Goal: Task Accomplishment & Management: Manage account settings

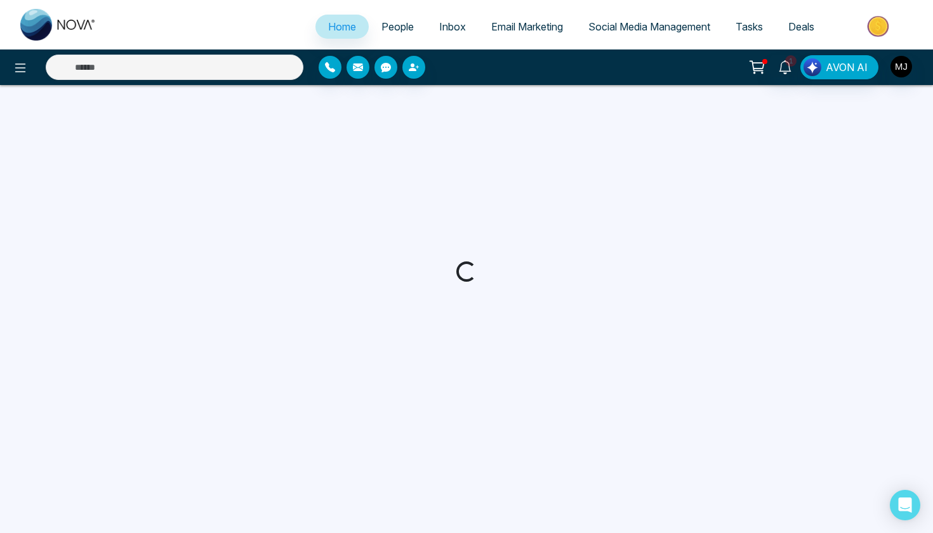
select select "*"
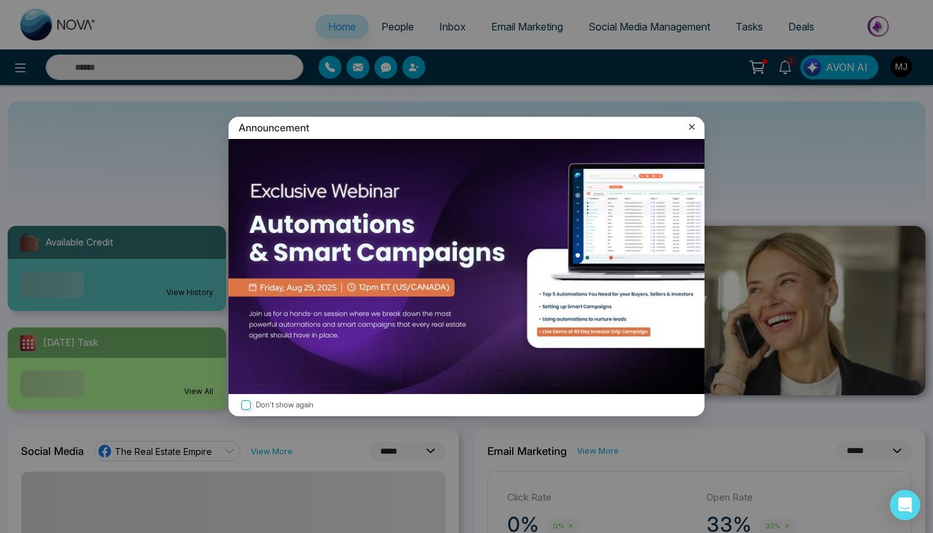
click at [694, 131] on icon at bounding box center [691, 127] width 13 height 13
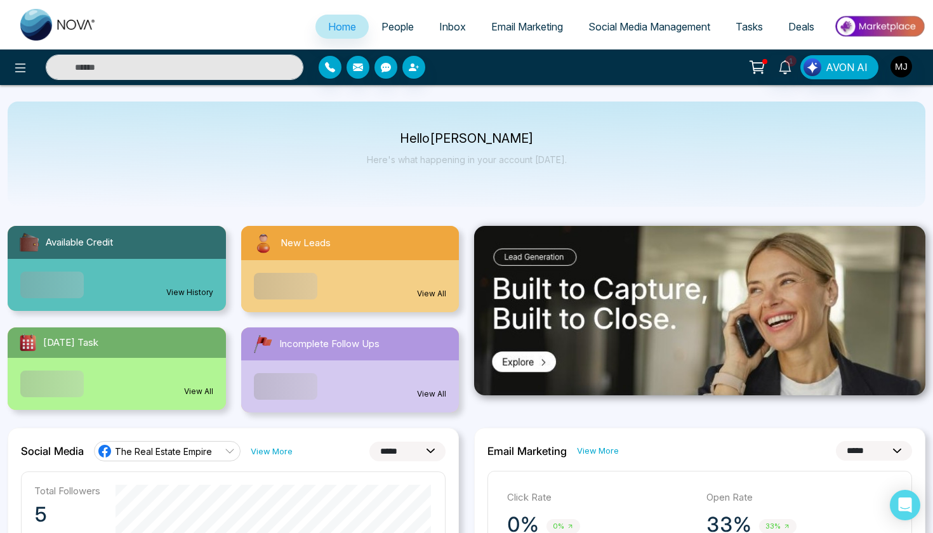
click at [789, 67] on icon at bounding box center [785, 67] width 14 height 14
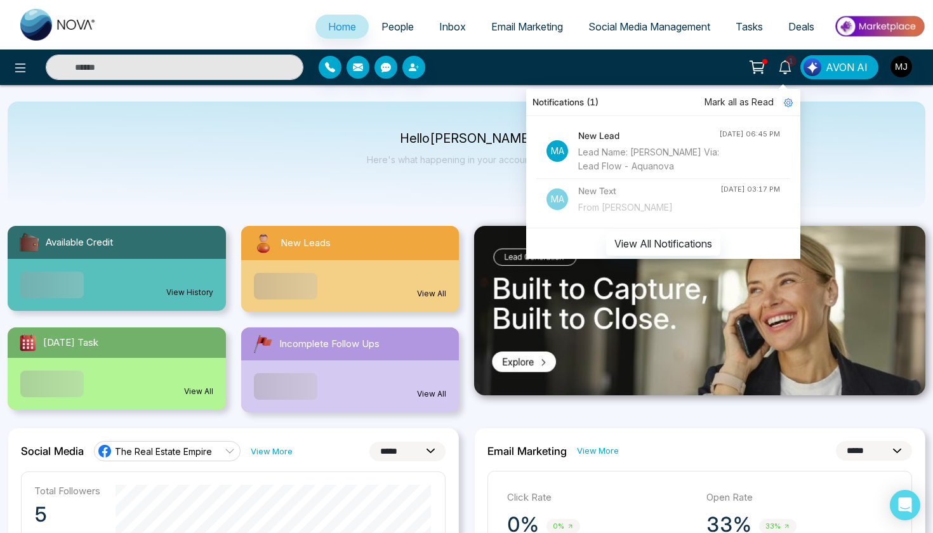
click at [765, 67] on icon at bounding box center [757, 67] width 18 height 18
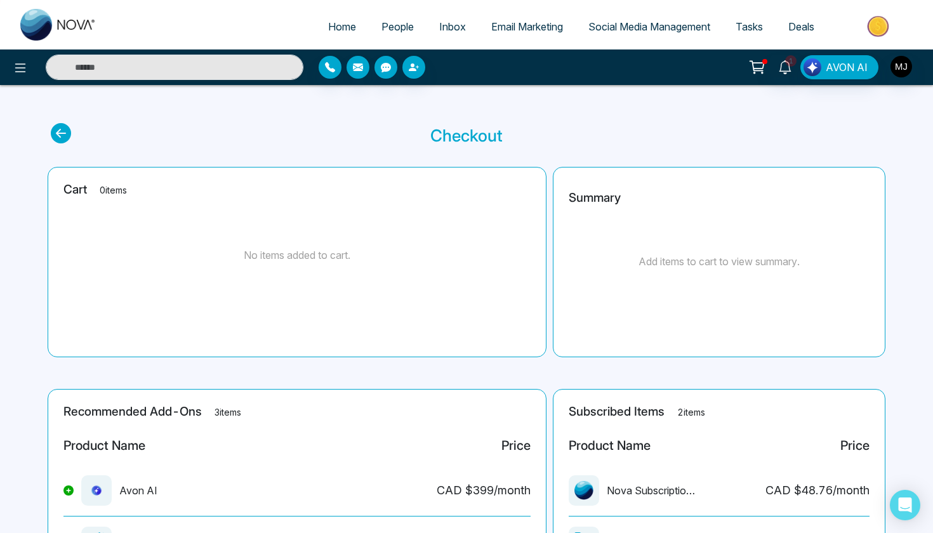
click at [392, 20] on link "People" at bounding box center [398, 27] width 58 height 24
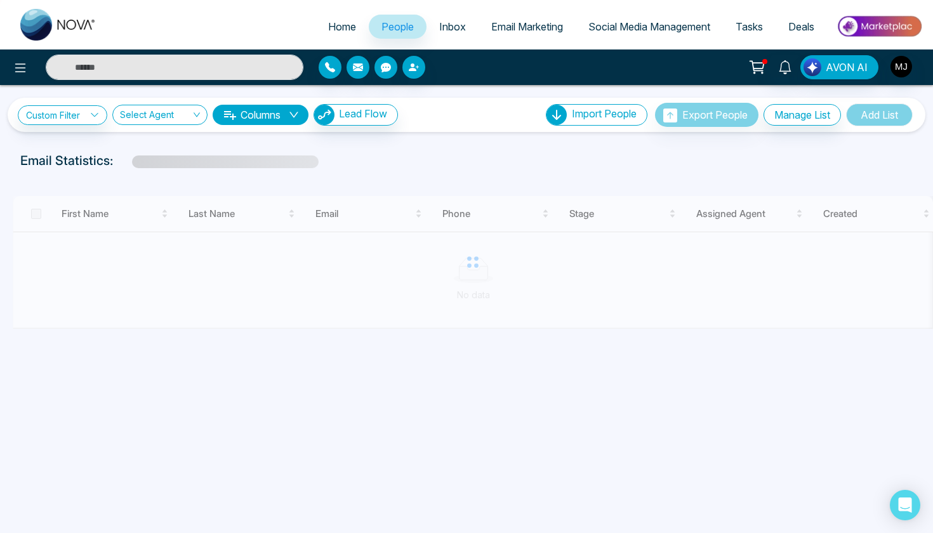
click at [518, 29] on span "Email Marketing" at bounding box center [527, 26] width 72 height 13
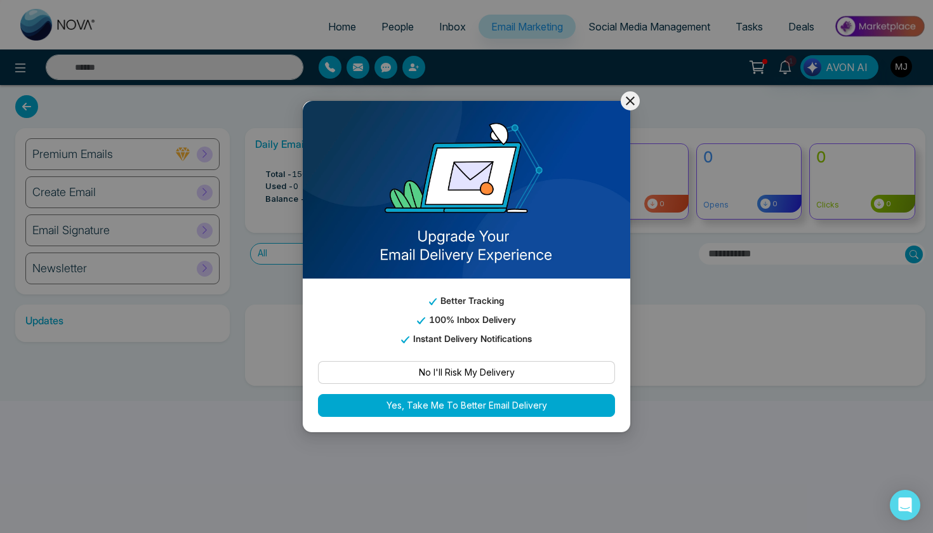
click at [633, 103] on icon at bounding box center [630, 100] width 9 height 9
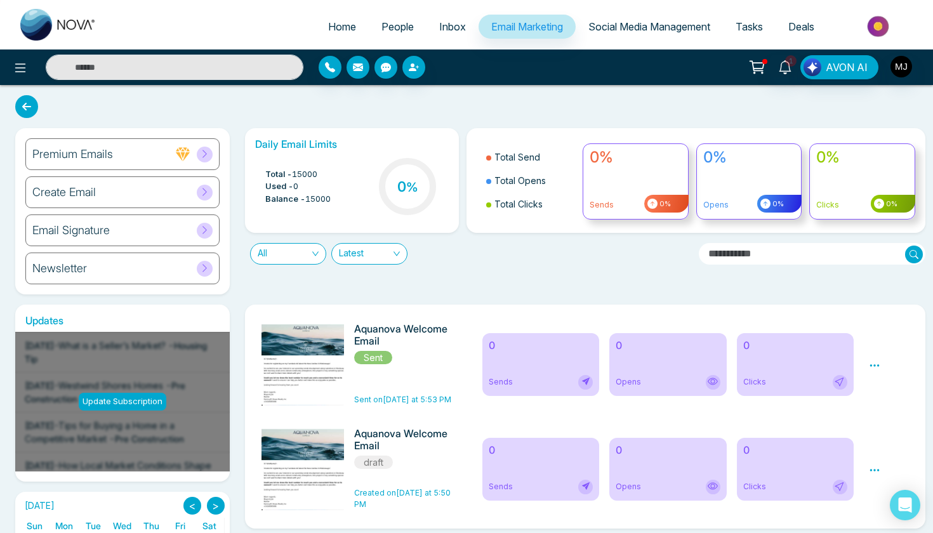
click at [342, 356] on img at bounding box center [306, 389] width 178 height 133
click at [316, 374] on img at bounding box center [306, 389] width 178 height 133
click at [562, 359] on div "0 Sends" at bounding box center [540, 364] width 117 height 63
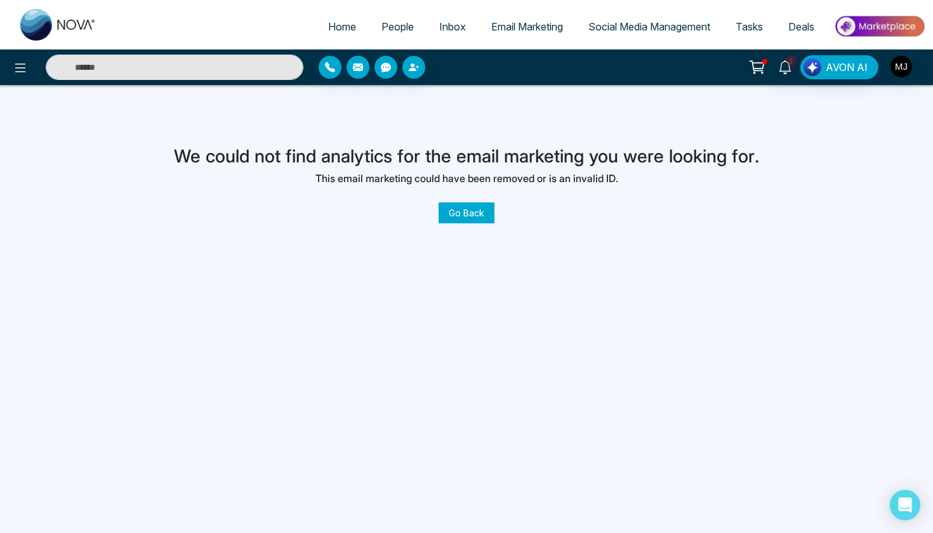
click at [485, 209] on link "Go Back" at bounding box center [467, 212] width 56 height 21
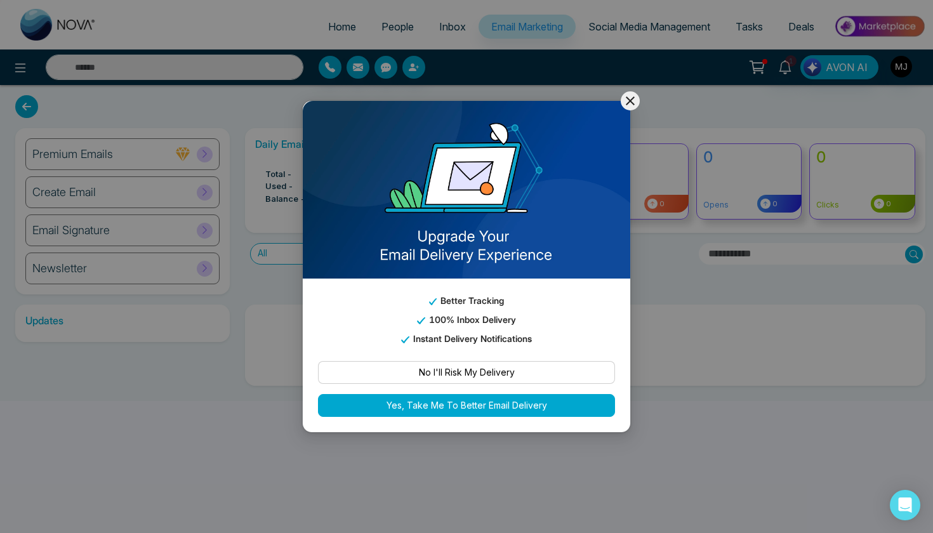
click at [626, 102] on icon at bounding box center [630, 100] width 15 height 15
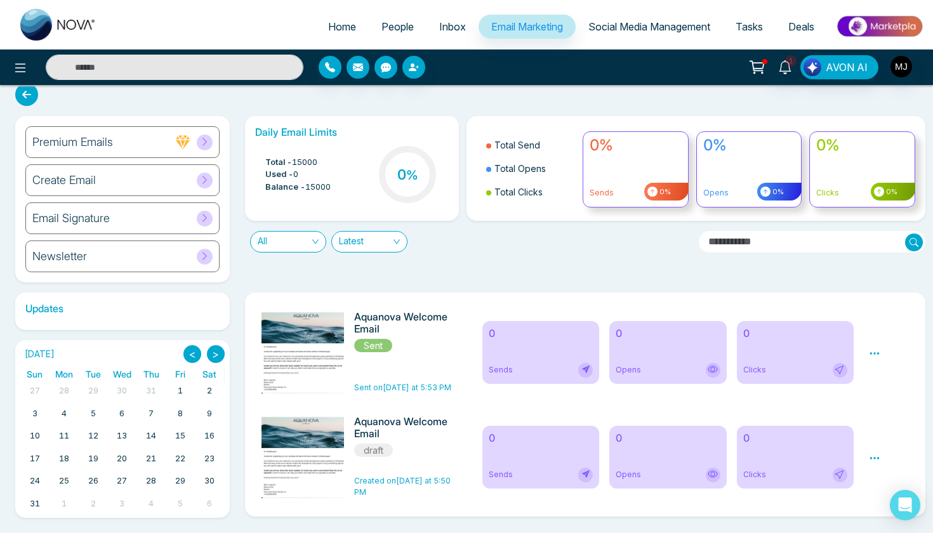
scroll to position [12, 0]
click at [331, 455] on img at bounding box center [306, 482] width 178 height 133
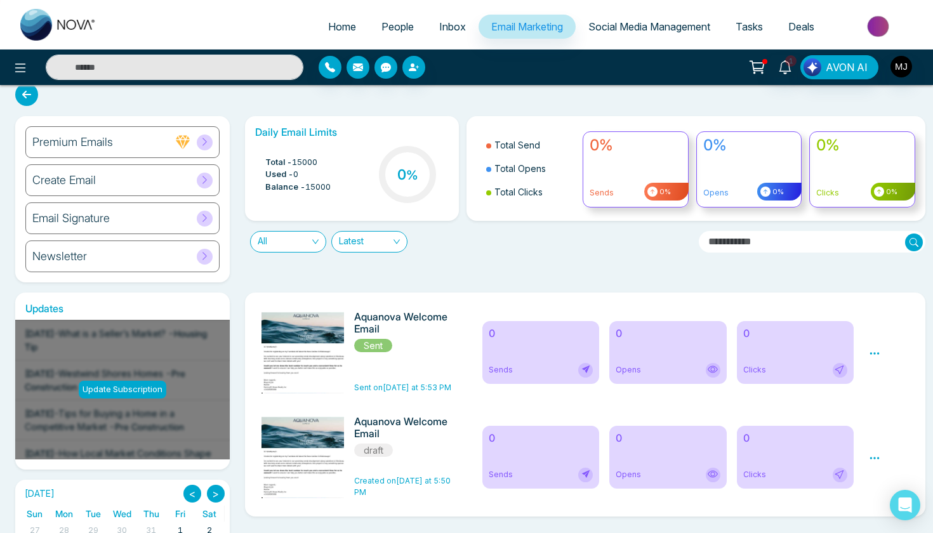
click at [138, 176] on div "Create Email" at bounding box center [122, 180] width 194 height 32
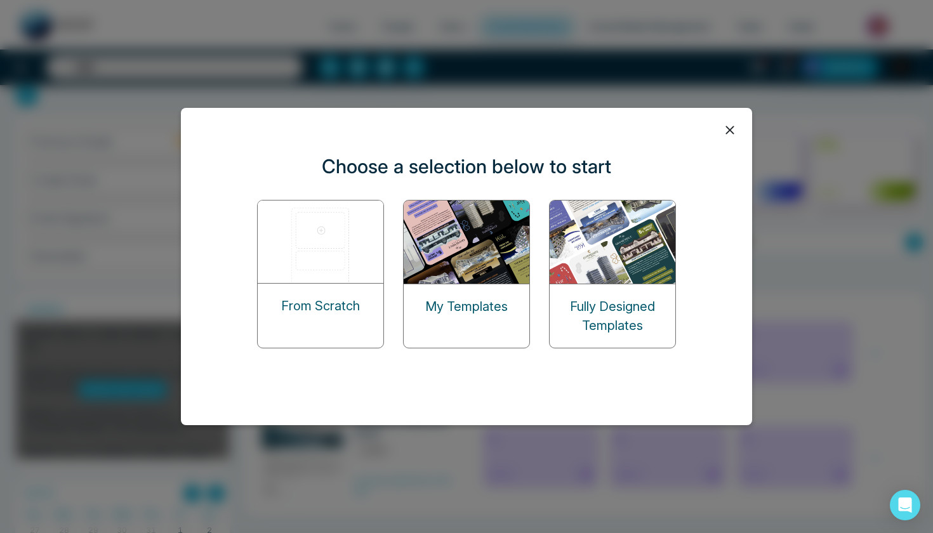
click at [461, 244] on img at bounding box center [467, 242] width 127 height 83
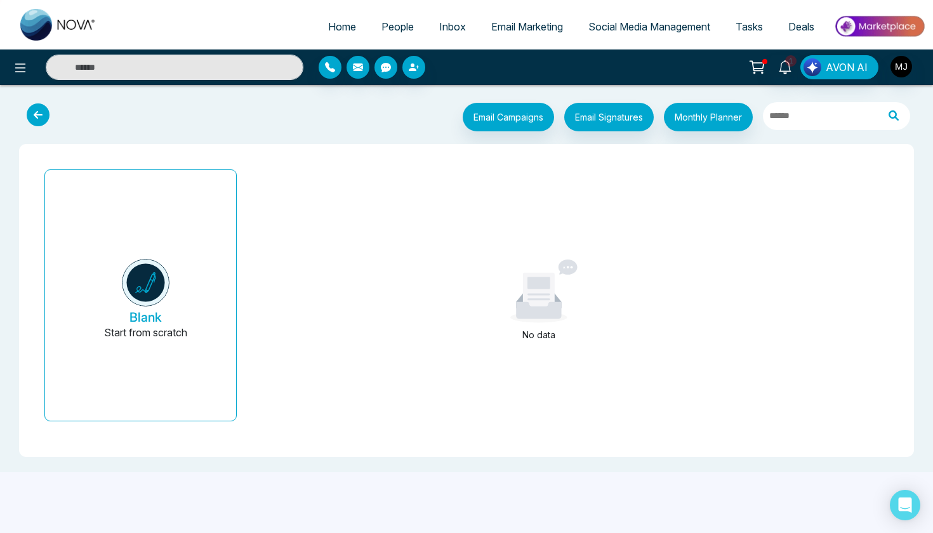
click at [338, 25] on span "Home" at bounding box center [342, 26] width 28 height 13
select select "*"
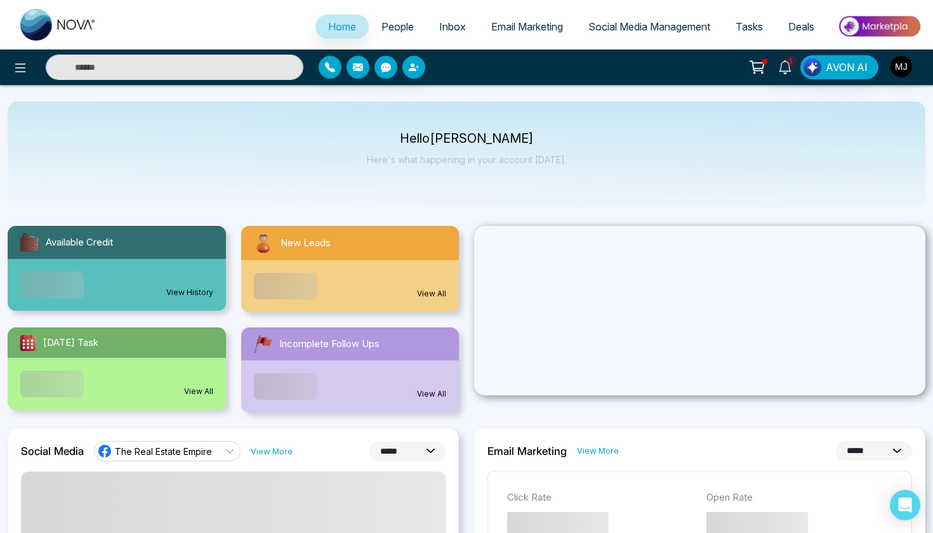
click at [390, 25] on span "People" at bounding box center [397, 26] width 32 height 13
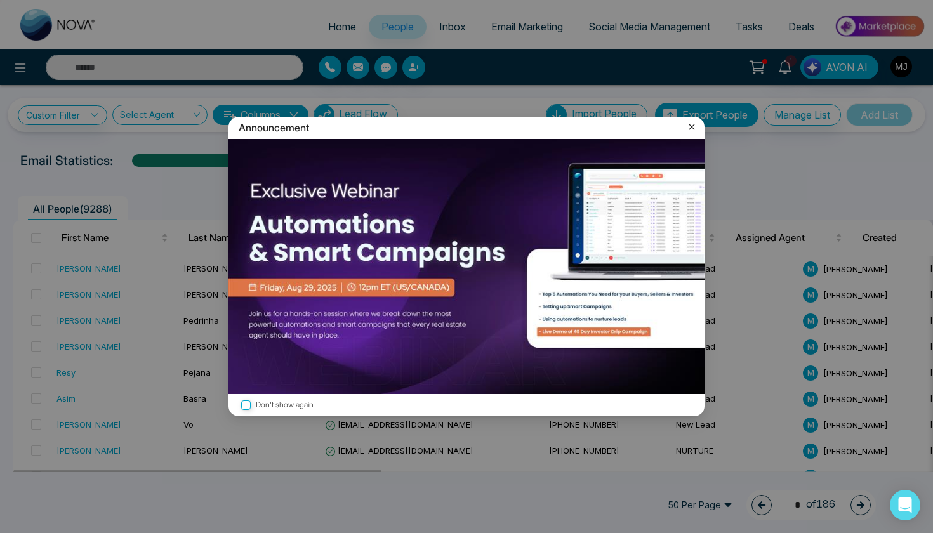
click at [691, 128] on icon at bounding box center [692, 127] width 6 height 6
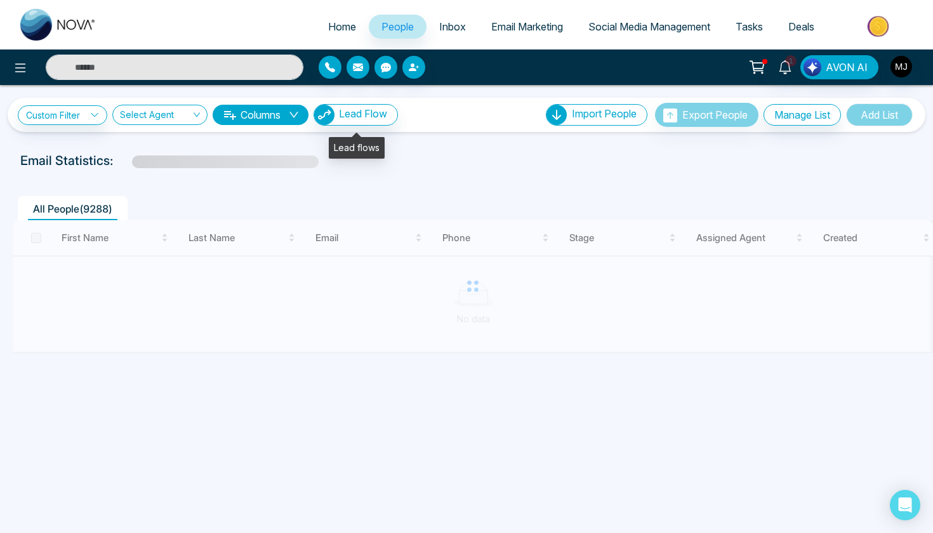
click at [357, 124] on button "Lead Flow" at bounding box center [356, 115] width 84 height 22
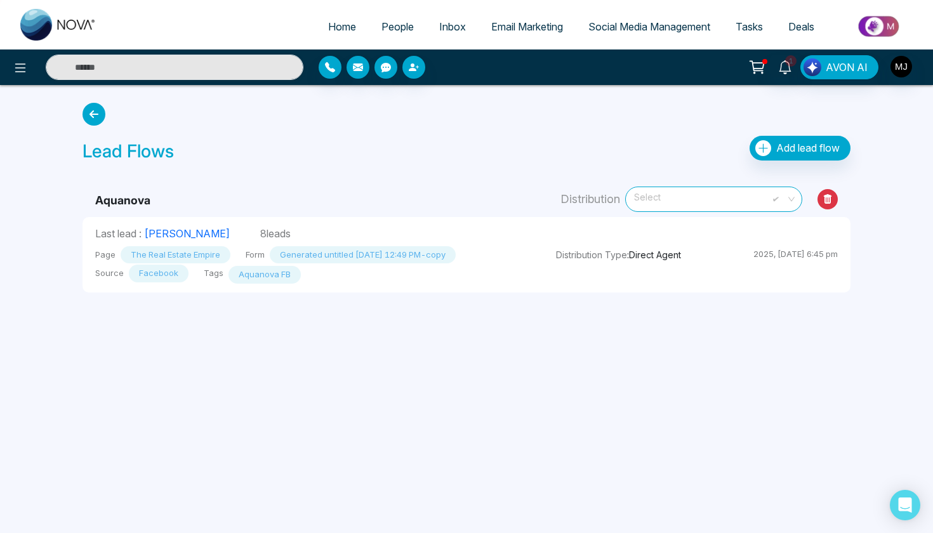
click at [786, 195] on span "Select" at bounding box center [713, 199] width 159 height 22
click at [684, 247] on div "Agents" at bounding box center [713, 247] width 177 height 20
click at [430, 126] on div "Lead Flows Add lead flow" at bounding box center [466, 133] width 783 height 70
click at [180, 231] on link "[PERSON_NAME]" at bounding box center [187, 233] width 86 height 13
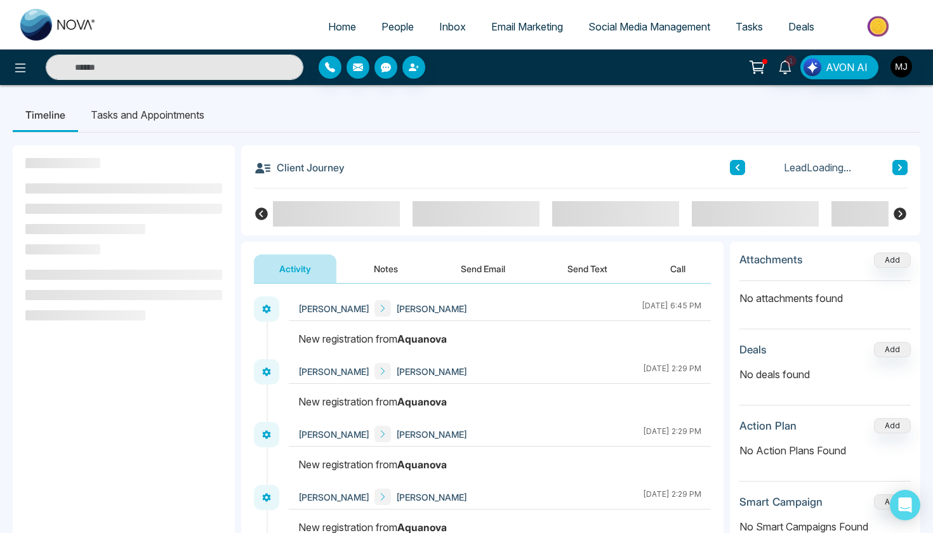
click at [263, 209] on icon at bounding box center [261, 214] width 13 height 13
click at [381, 27] on span "People" at bounding box center [397, 26] width 32 height 13
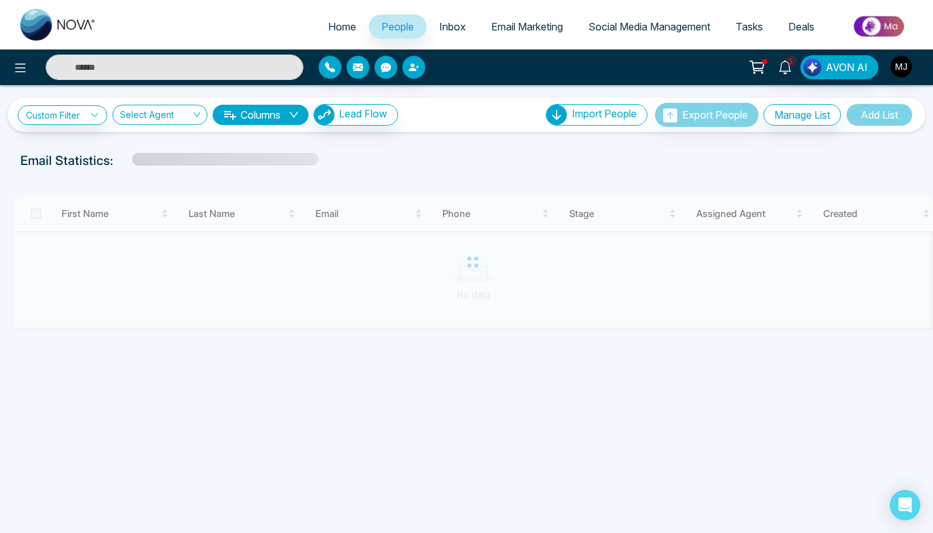
click at [85, 107] on link "Custom Filter" at bounding box center [62, 115] width 89 height 20
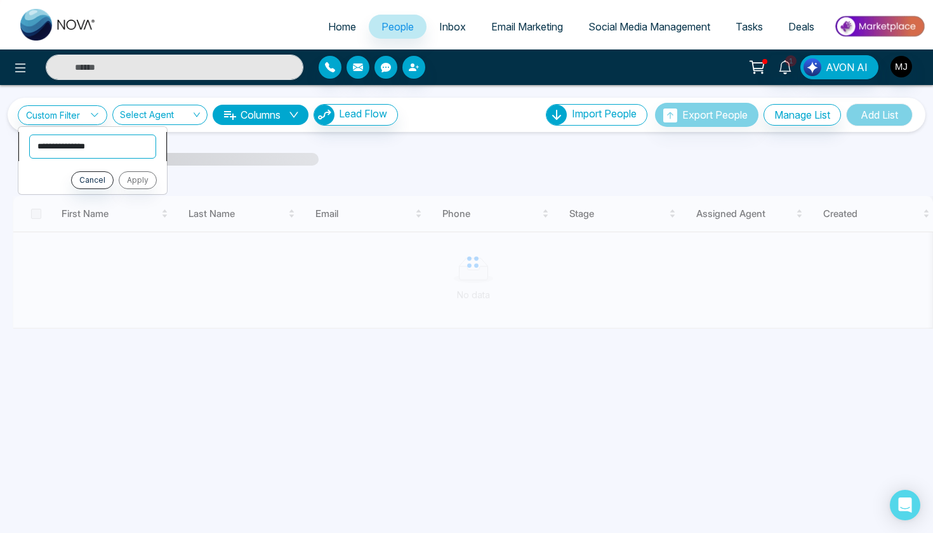
select select "****"
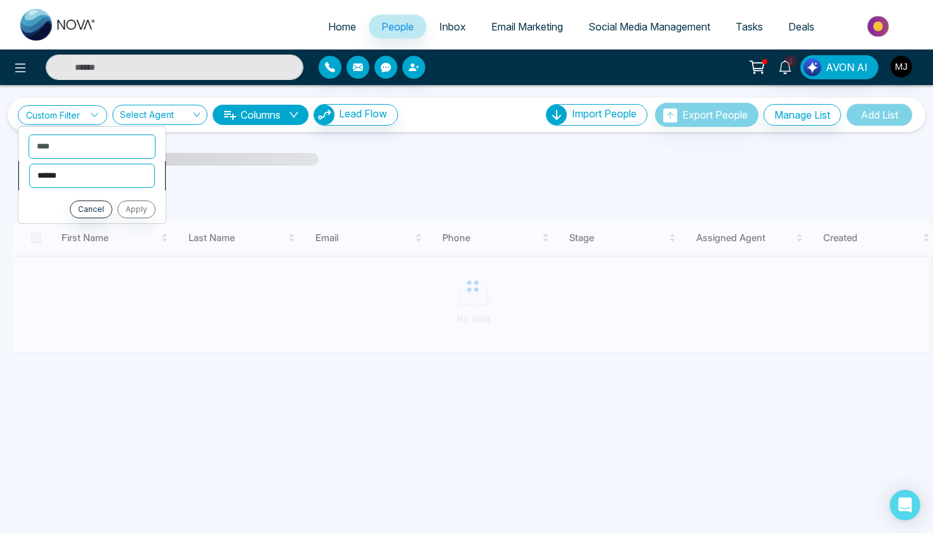
select select "*******"
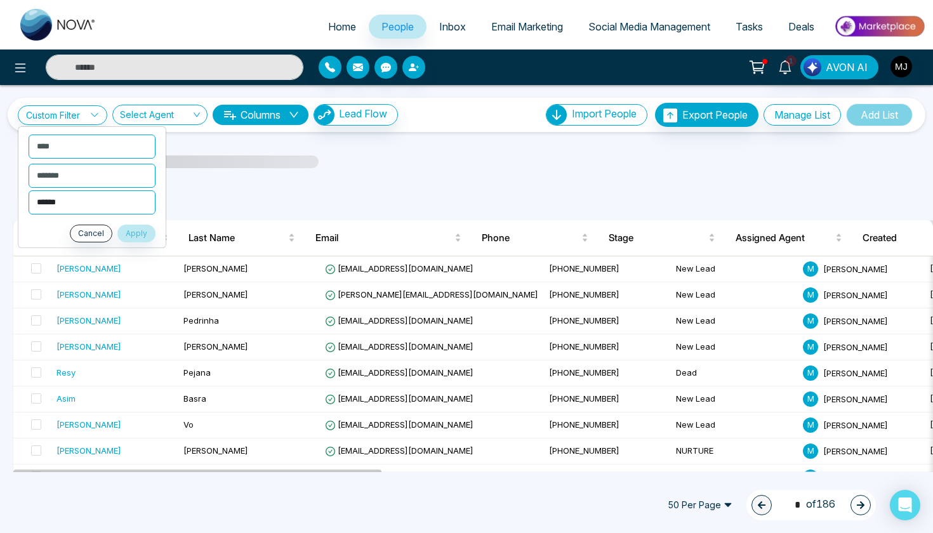
select select "**********"
click at [140, 235] on button "Apply" at bounding box center [136, 234] width 38 height 18
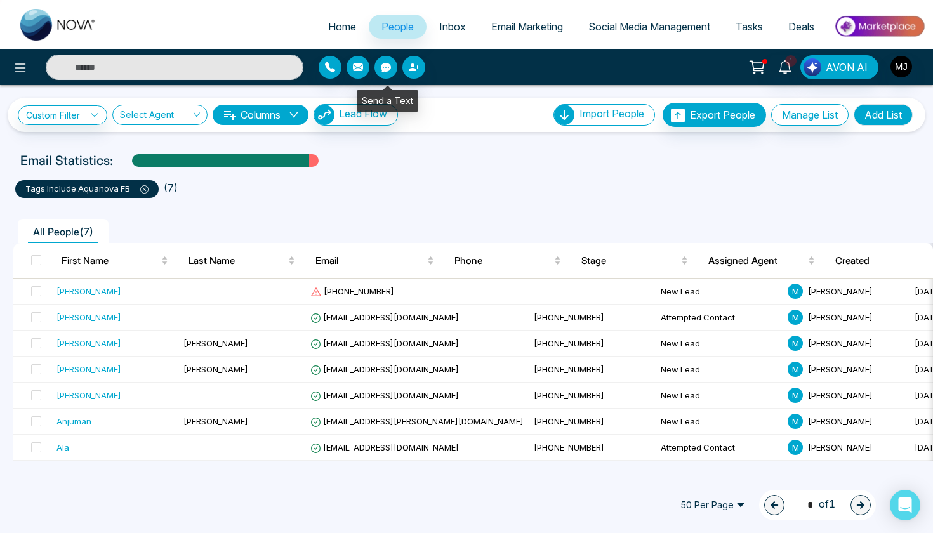
click at [359, 108] on div "Send a Text" at bounding box center [388, 101] width 62 height 22
click at [357, 121] on button "Lead Flow" at bounding box center [356, 115] width 84 height 22
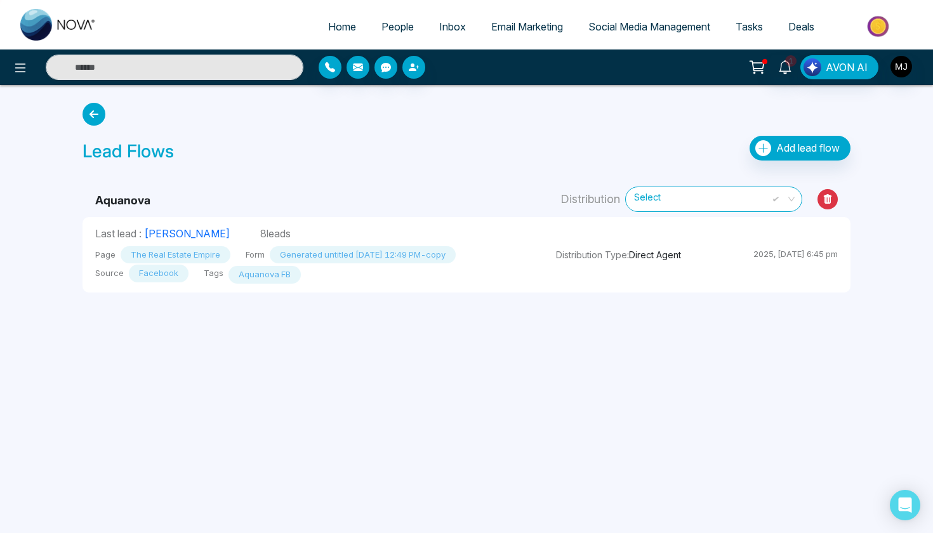
click at [99, 118] on icon at bounding box center [94, 114] width 23 height 23
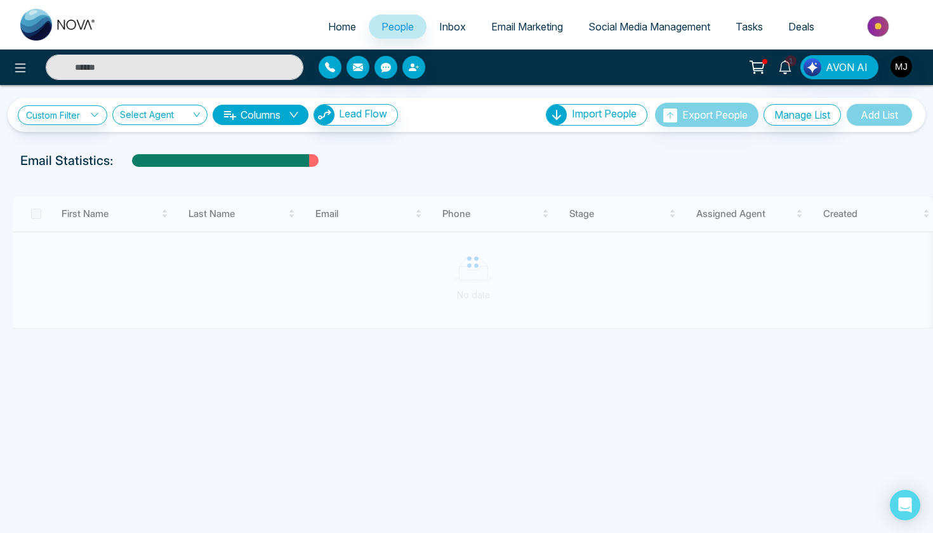
click at [450, 26] on span "Inbox" at bounding box center [452, 26] width 27 height 13
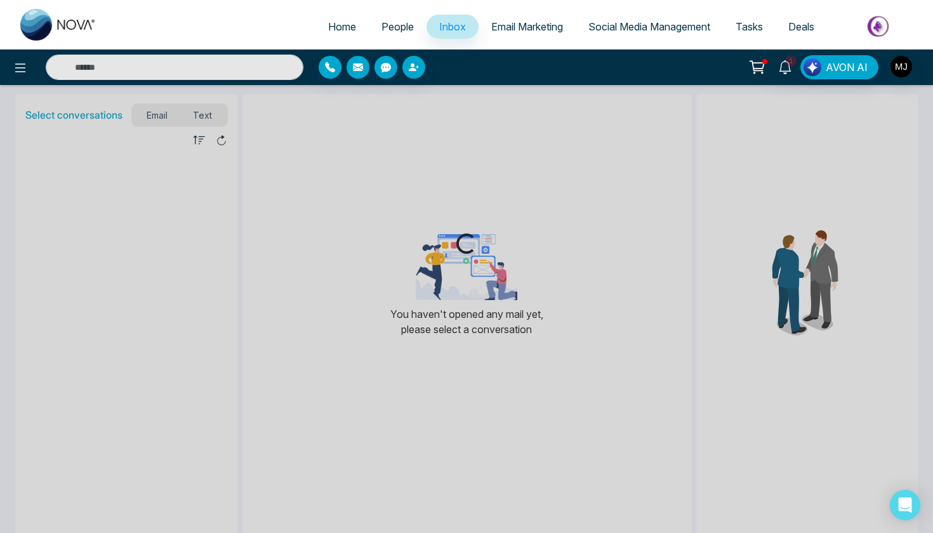
click at [369, 24] on link "People" at bounding box center [398, 27] width 58 height 24
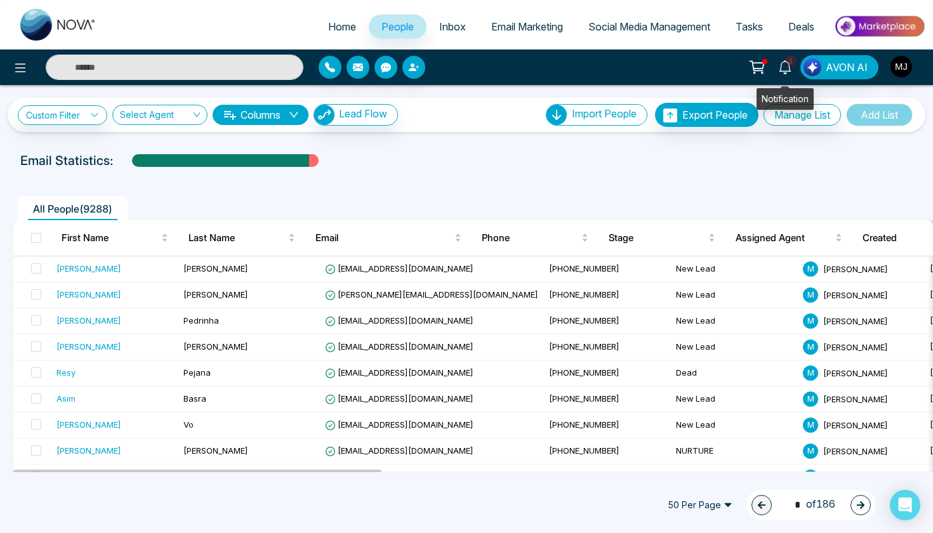
click at [791, 69] on icon at bounding box center [785, 67] width 12 height 14
click at [527, 27] on span "Email Marketing" at bounding box center [527, 26] width 72 height 13
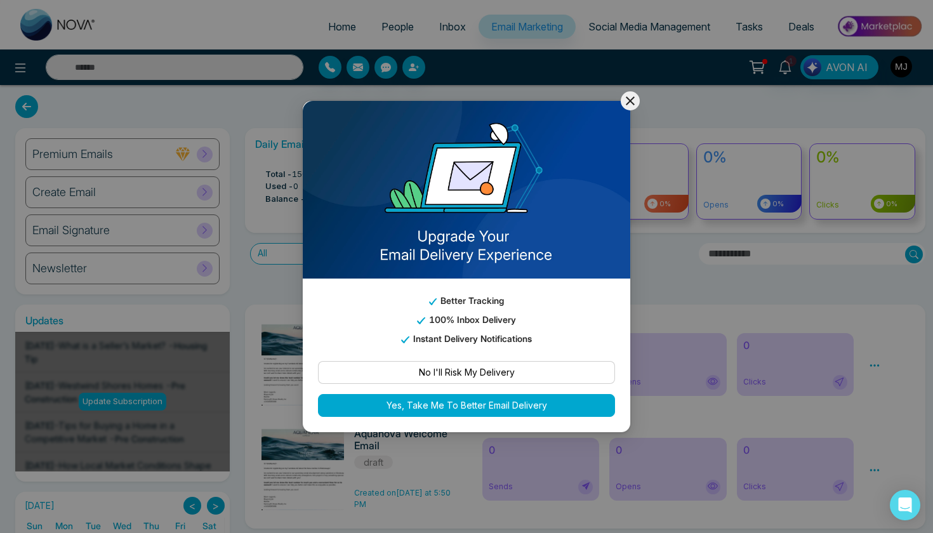
click at [633, 96] on icon at bounding box center [630, 100] width 15 height 15
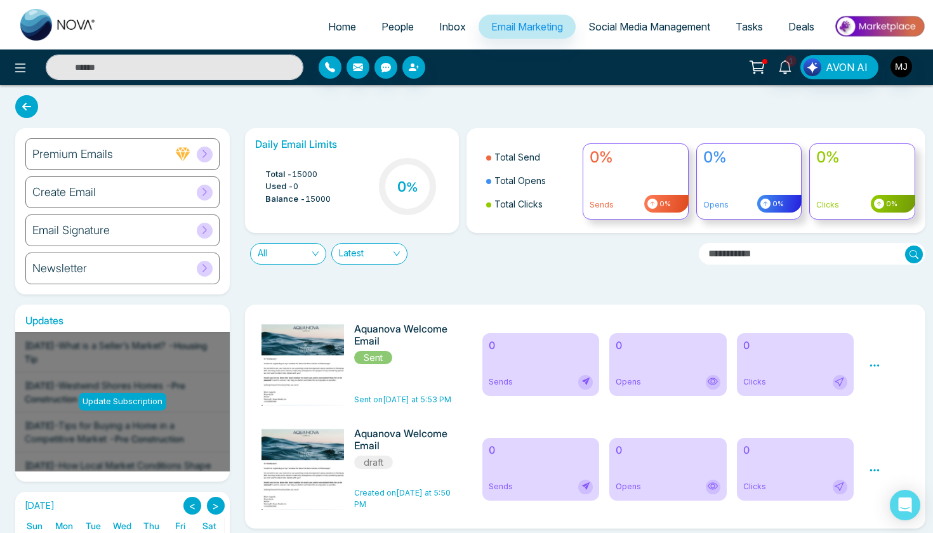
click at [386, 33] on link "People" at bounding box center [398, 27] width 58 height 24
